Goal: Information Seeking & Learning: Learn about a topic

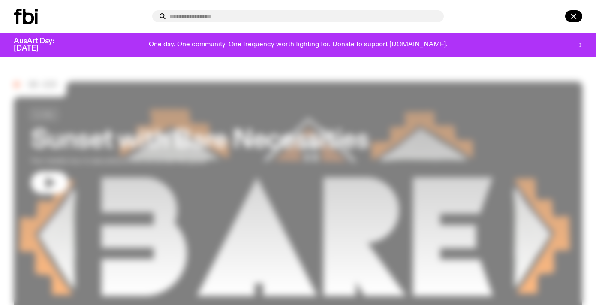
click at [254, 15] on input "text" at bounding box center [303, 16] width 268 height 7
click at [208, 15] on input "text" at bounding box center [303, 16] width 268 height 7
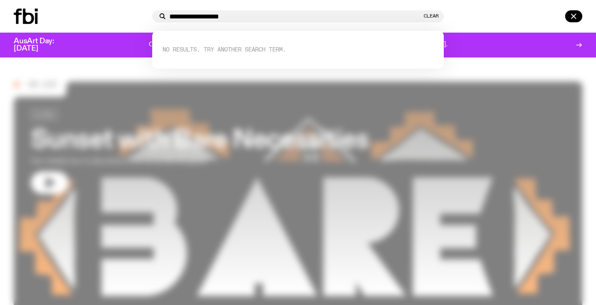
type input "**********"
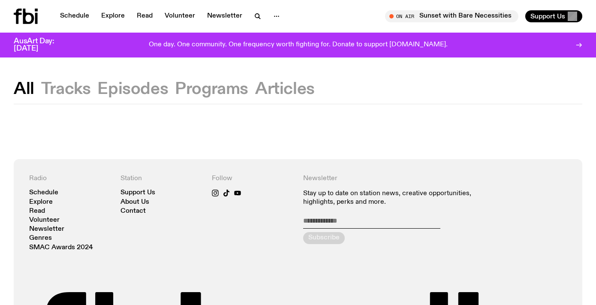
click at [137, 90] on button "Episodes" at bounding box center [132, 88] width 71 height 15
click at [76, 84] on button "Tracks" at bounding box center [66, 88] width 50 height 15
click at [187, 91] on button "Programs" at bounding box center [211, 88] width 73 height 15
click at [150, 91] on button "Episodes" at bounding box center [132, 88] width 71 height 15
click at [259, 16] on icon "button" at bounding box center [258, 16] width 10 height 10
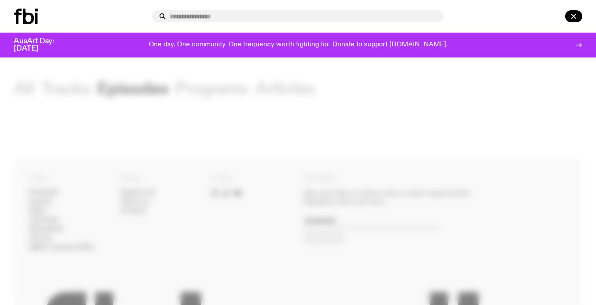
click at [227, 15] on input "text" at bounding box center [303, 16] width 268 height 7
type input "**********"
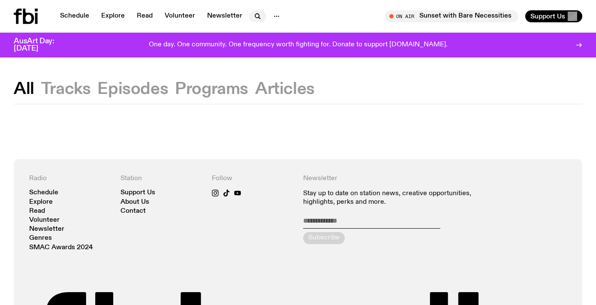
click at [258, 17] on icon "button" at bounding box center [258, 16] width 10 height 10
click at [204, 91] on button "Programs" at bounding box center [211, 88] width 73 height 15
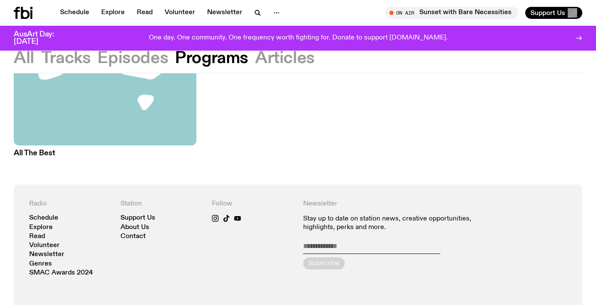
scroll to position [211, 0]
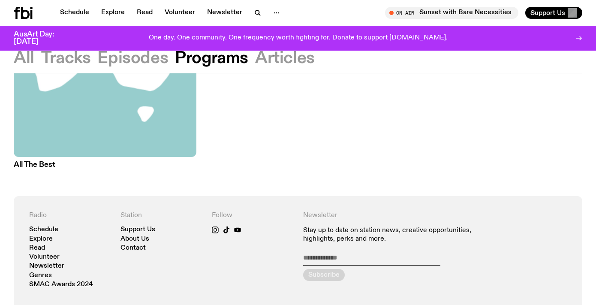
click at [36, 164] on h3 "All The Best" at bounding box center [105, 164] width 183 height 7
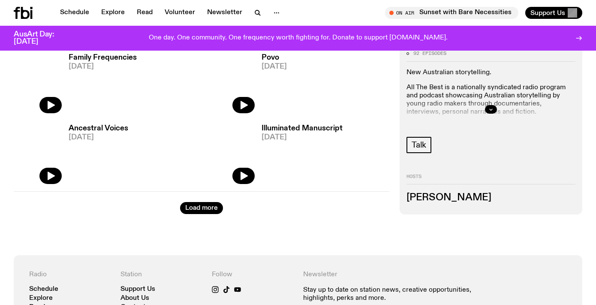
scroll to position [1427, 0]
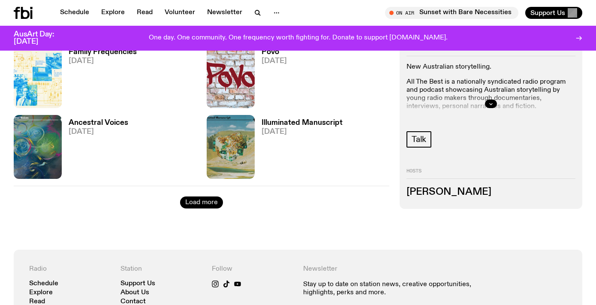
click at [199, 201] on button "Load more" at bounding box center [201, 202] width 43 height 12
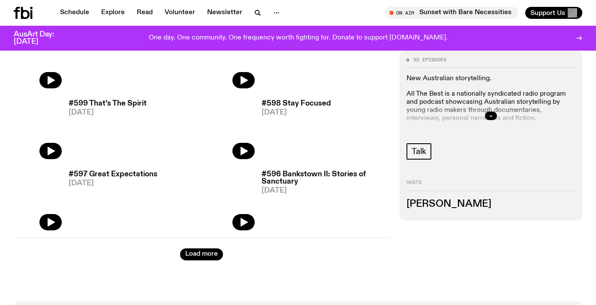
scroll to position [2523, 0]
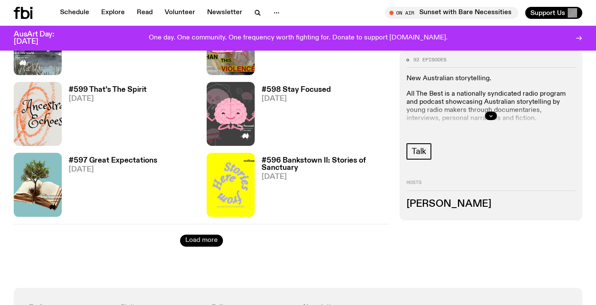
click at [202, 241] on button "Load more" at bounding box center [201, 241] width 43 height 12
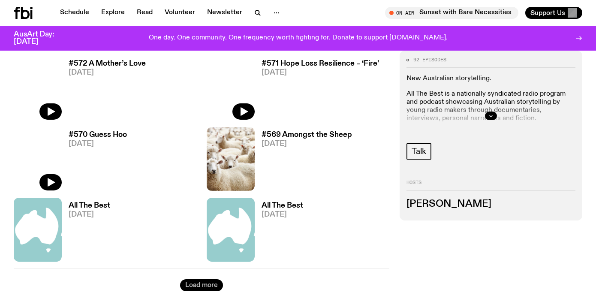
scroll to position [3473, 0]
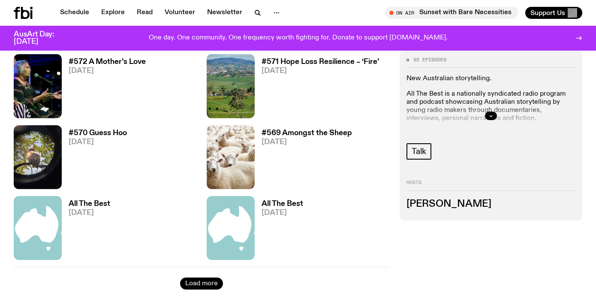
click at [198, 284] on button "Load more" at bounding box center [201, 284] width 43 height 12
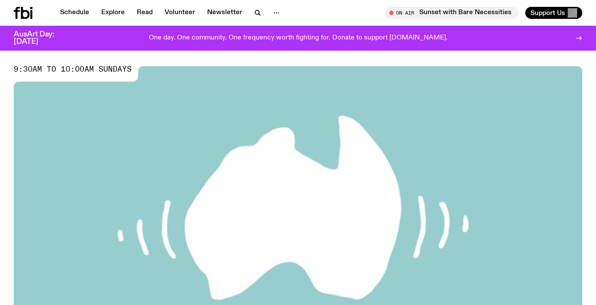
scroll to position [0, 0]
